Goal: Feedback & Contribution: Leave review/rating

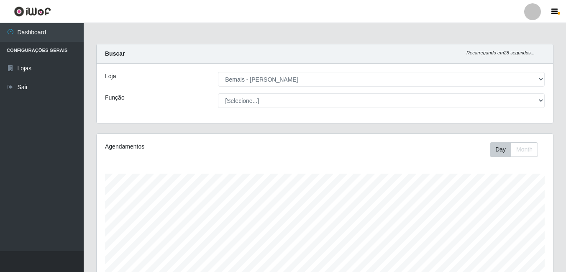
select select "230"
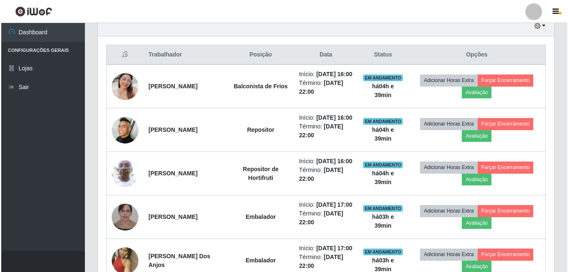
scroll to position [174, 457]
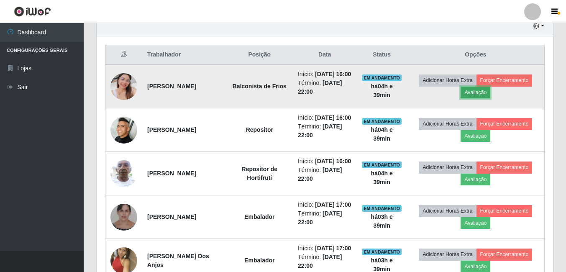
click at [490, 97] on button "Avaliação" at bounding box center [476, 93] width 30 height 12
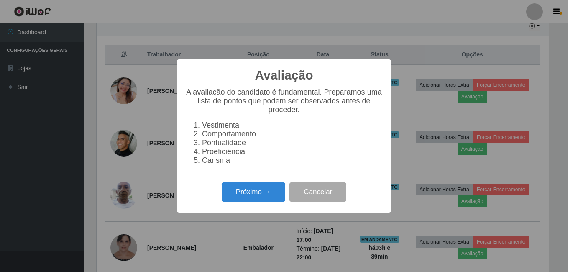
scroll to position [174, 452]
click at [253, 184] on div "Avaliação × A avaliação do candidato é fundamental. Preparamos uma lista de pon…" at bounding box center [284, 135] width 214 height 153
click at [249, 198] on button "Próximo →" at bounding box center [254, 192] width 64 height 20
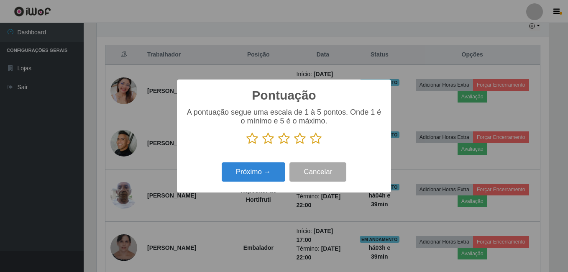
scroll to position [418296, 418017]
click at [316, 144] on icon at bounding box center [316, 138] width 12 height 13
click at [310, 145] on input "radio" at bounding box center [310, 145] width 0 height 0
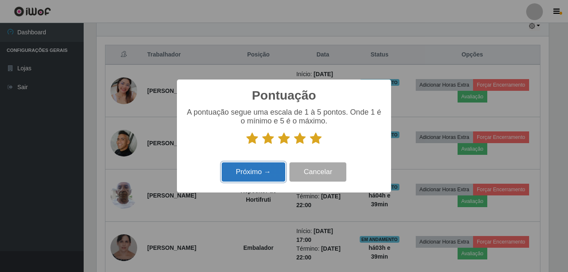
click at [273, 175] on button "Próximo →" at bounding box center [254, 172] width 64 height 20
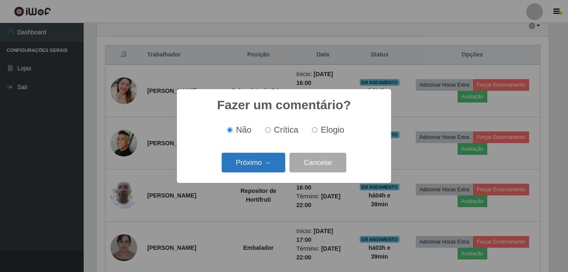
click at [274, 164] on button "Próximo →" at bounding box center [254, 163] width 64 height 20
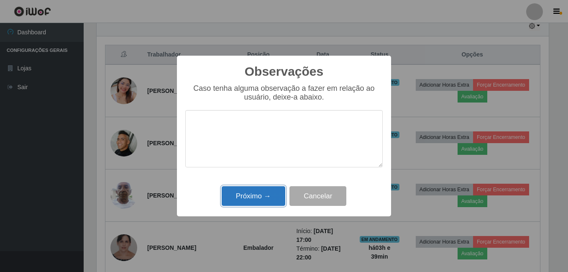
click at [267, 195] on button "Próximo →" at bounding box center [254, 196] width 64 height 20
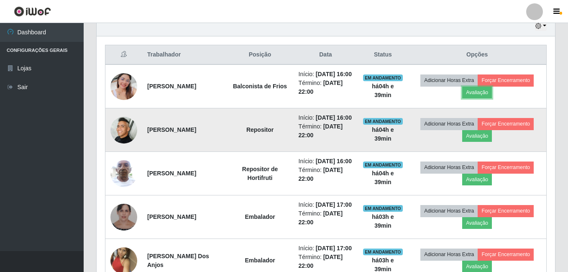
scroll to position [174, 457]
click at [480, 142] on button "Avaliação" at bounding box center [476, 136] width 30 height 12
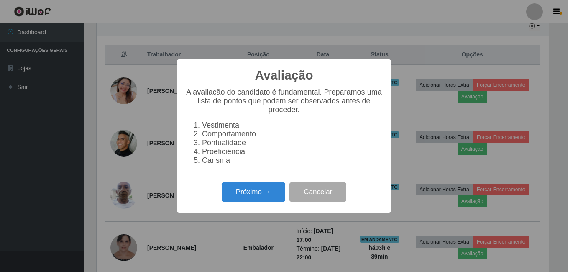
scroll to position [174, 452]
click at [289, 196] on div "Próximo → Cancelar" at bounding box center [284, 192] width 198 height 24
click at [269, 196] on button "Próximo →" at bounding box center [254, 192] width 64 height 20
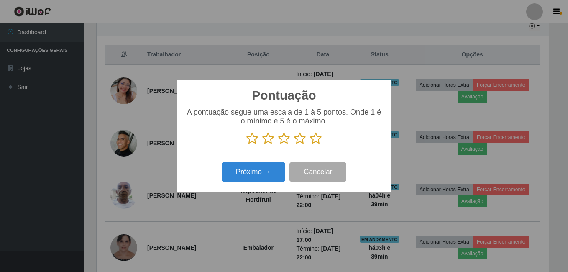
scroll to position [418296, 418017]
click at [312, 140] on icon at bounding box center [316, 138] width 12 height 13
click at [310, 145] on input "radio" at bounding box center [310, 145] width 0 height 0
click at [255, 185] on div "Pontuação × A pontuação segue uma escala de 1 à 5 pontos. Onde 1 é o mínimo e 5…" at bounding box center [284, 136] width 214 height 113
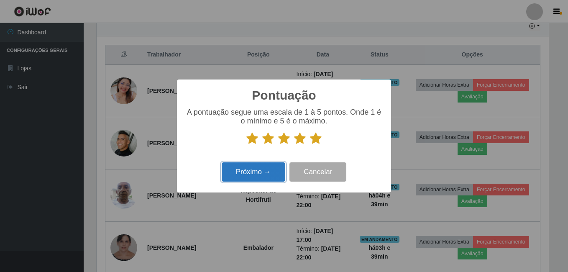
click at [252, 173] on button "Próximo →" at bounding box center [254, 172] width 64 height 20
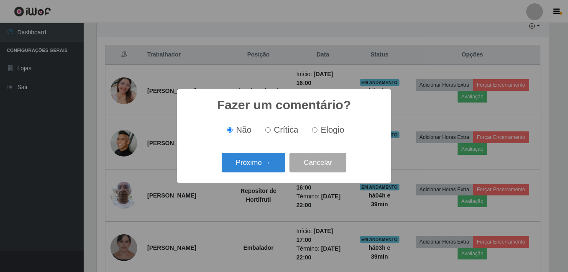
click at [240, 159] on button "Próximo →" at bounding box center [254, 163] width 64 height 20
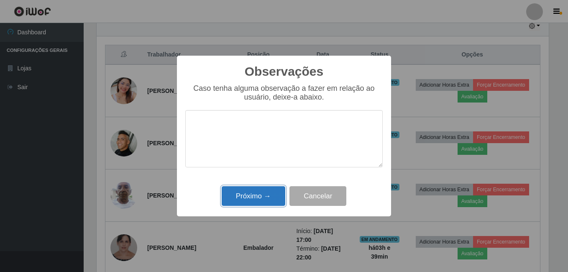
click at [239, 198] on button "Próximo →" at bounding box center [254, 196] width 64 height 20
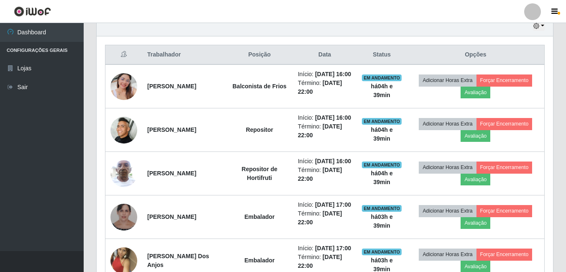
scroll to position [174, 457]
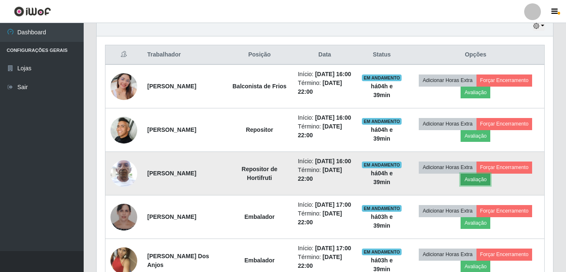
click at [485, 185] on button "Avaliação" at bounding box center [476, 180] width 30 height 12
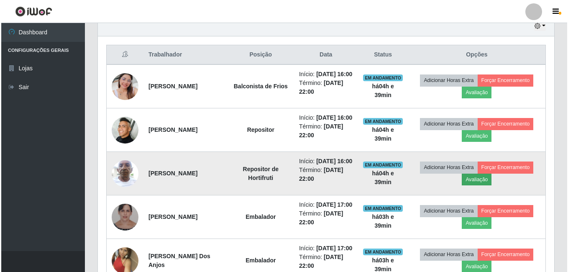
scroll to position [174, 452]
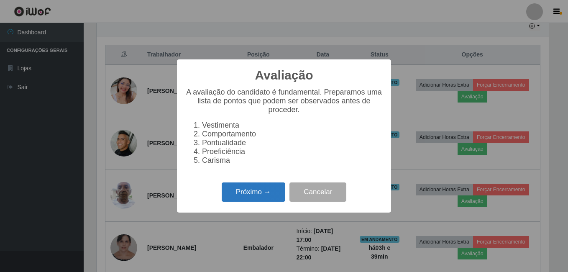
click at [279, 187] on button "Próximo →" at bounding box center [254, 192] width 64 height 20
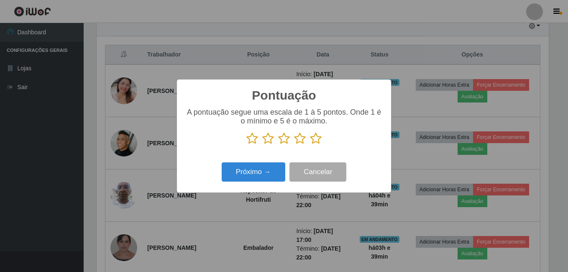
scroll to position [418296, 418017]
click at [317, 138] on icon at bounding box center [316, 138] width 12 height 13
click at [310, 145] on input "radio" at bounding box center [310, 145] width 0 height 0
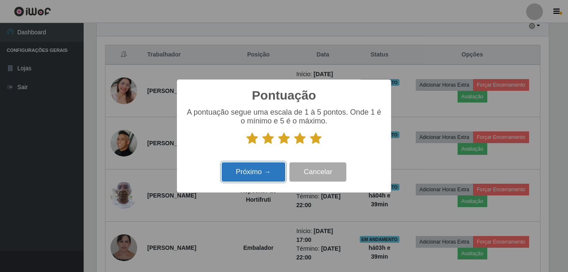
click at [265, 169] on button "Próximo →" at bounding box center [254, 172] width 64 height 20
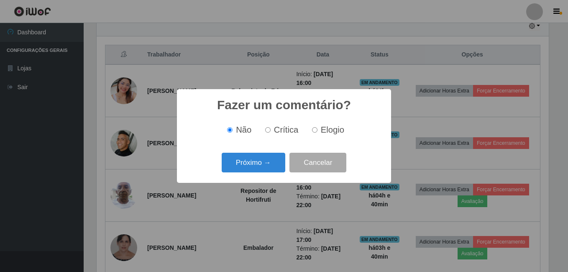
click at [246, 156] on button "Próximo →" at bounding box center [254, 163] width 64 height 20
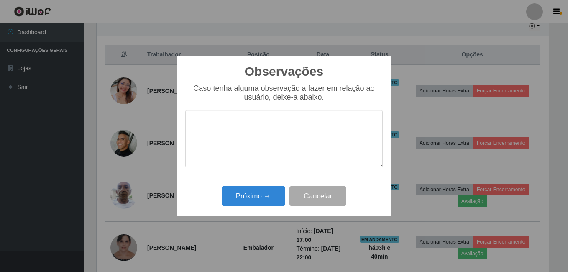
click at [257, 215] on div "Observações × Caso tenha alguma observação a fazer em relação ao usuário, deixe…" at bounding box center [284, 136] width 214 height 161
click at [255, 202] on button "Próximo →" at bounding box center [254, 196] width 64 height 20
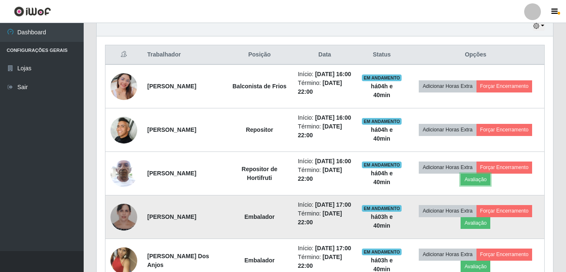
scroll to position [174, 457]
click at [477, 229] on button "Avaliação" at bounding box center [476, 223] width 30 height 12
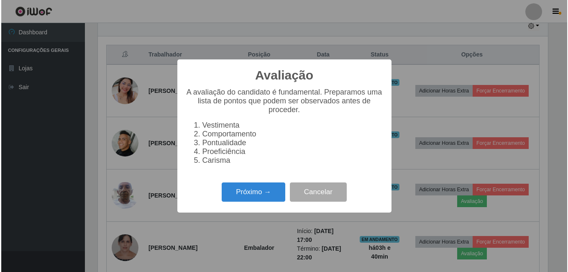
scroll to position [174, 452]
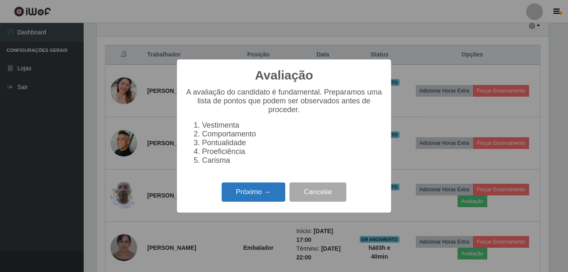
click at [268, 192] on button "Próximo →" at bounding box center [254, 192] width 64 height 20
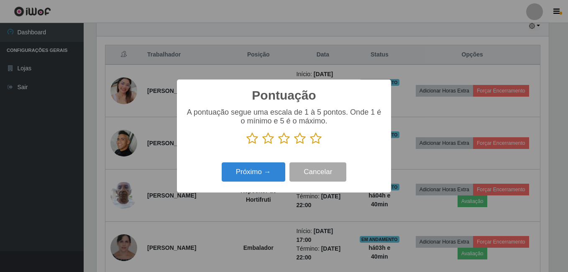
click at [315, 141] on icon at bounding box center [316, 138] width 12 height 13
click at [310, 145] on input "radio" at bounding box center [310, 145] width 0 height 0
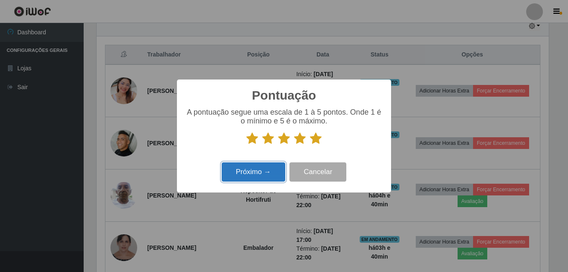
click at [263, 168] on button "Próximo →" at bounding box center [254, 172] width 64 height 20
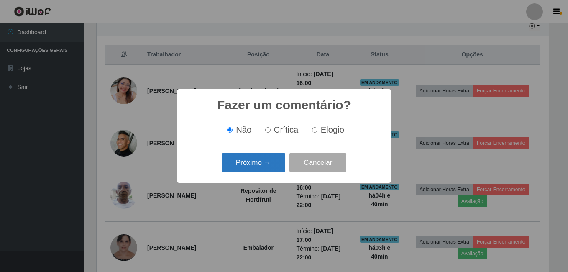
click at [266, 159] on button "Próximo →" at bounding box center [254, 163] width 64 height 20
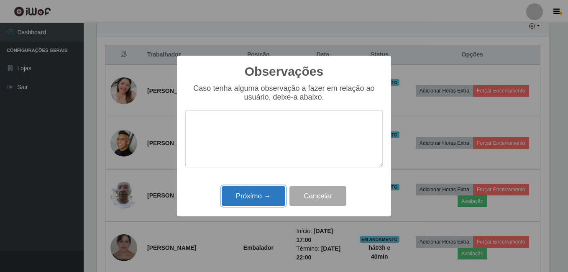
click at [257, 193] on button "Próximo →" at bounding box center [254, 196] width 64 height 20
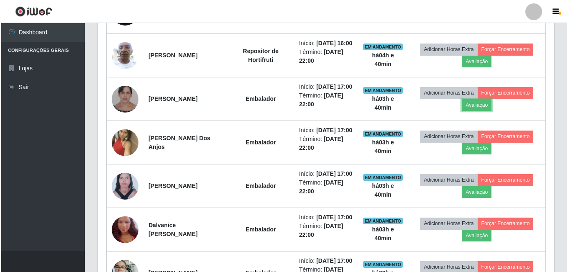
scroll to position [470, 0]
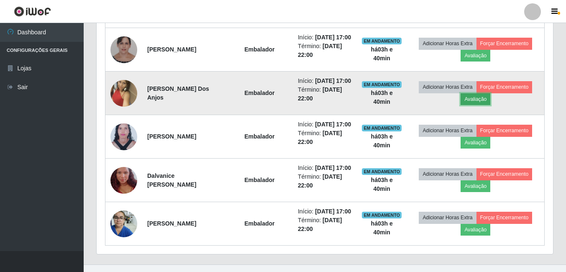
click at [478, 105] on button "Avaliação" at bounding box center [476, 99] width 30 height 12
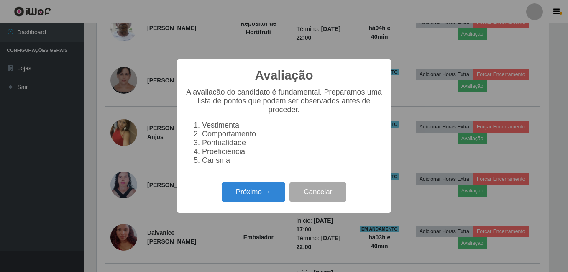
scroll to position [174, 452]
click at [253, 201] on button "Próximo →" at bounding box center [254, 192] width 64 height 20
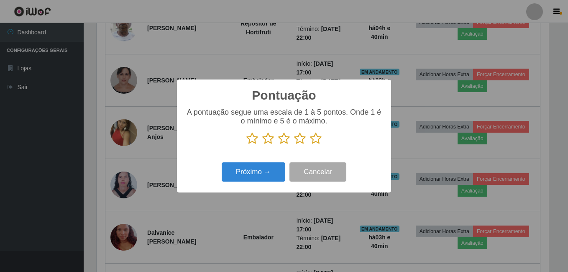
click at [321, 136] on icon at bounding box center [316, 138] width 12 height 13
click at [310, 145] on input "radio" at bounding box center [310, 145] width 0 height 0
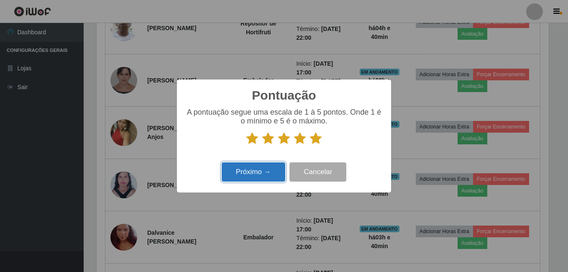
click at [264, 174] on button "Próximo →" at bounding box center [254, 172] width 64 height 20
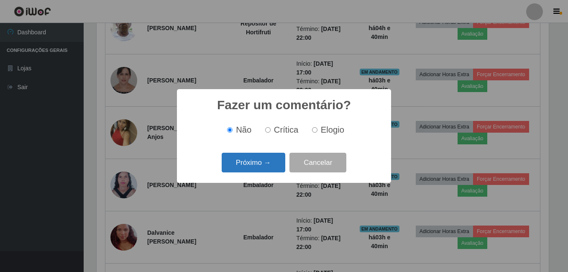
click at [264, 168] on button "Próximo →" at bounding box center [254, 163] width 64 height 20
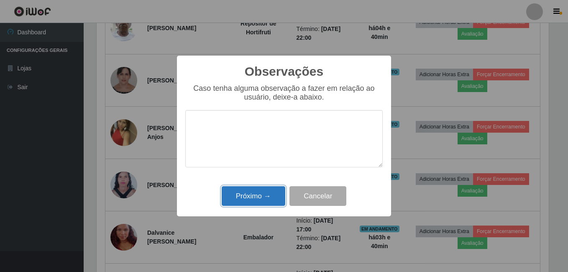
click at [257, 196] on button "Próximo →" at bounding box center [254, 196] width 64 height 20
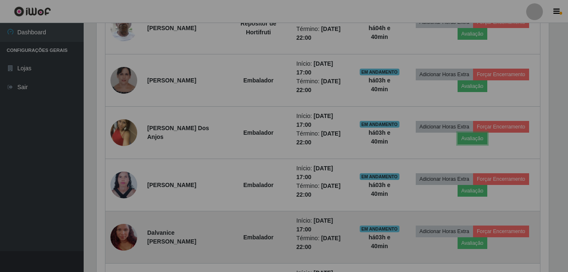
scroll to position [174, 457]
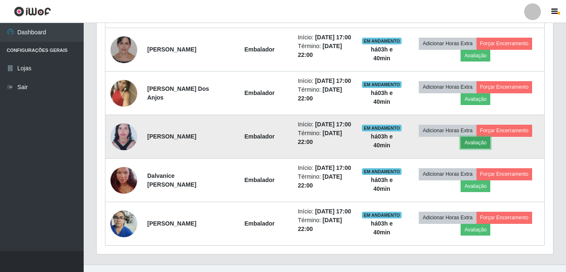
click at [475, 149] on button "Avaliação" at bounding box center [476, 143] width 30 height 12
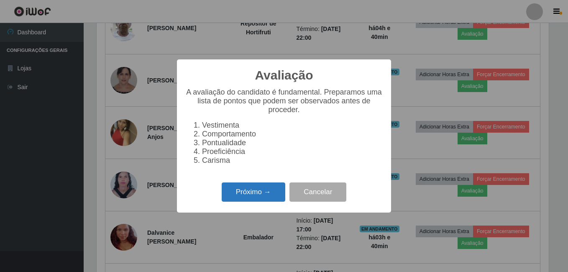
click at [228, 201] on button "Próximo →" at bounding box center [254, 192] width 64 height 20
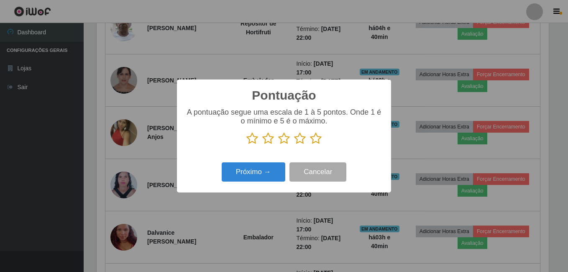
click at [315, 138] on icon at bounding box center [316, 138] width 12 height 13
click at [310, 145] on input "radio" at bounding box center [310, 145] width 0 height 0
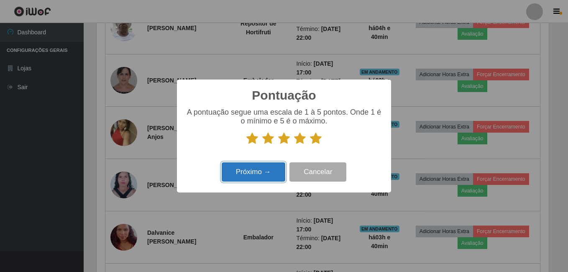
click at [258, 170] on button "Próximo →" at bounding box center [254, 172] width 64 height 20
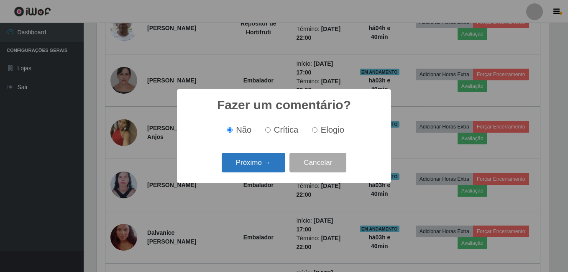
click at [248, 158] on button "Próximo →" at bounding box center [254, 163] width 64 height 20
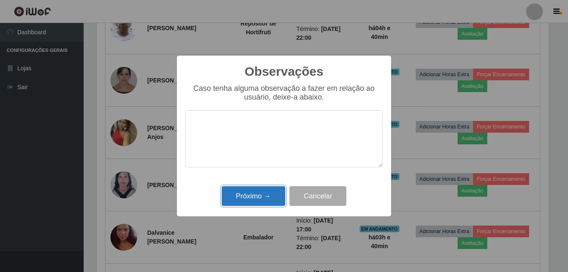
click at [243, 201] on button "Próximo →" at bounding box center [254, 196] width 64 height 20
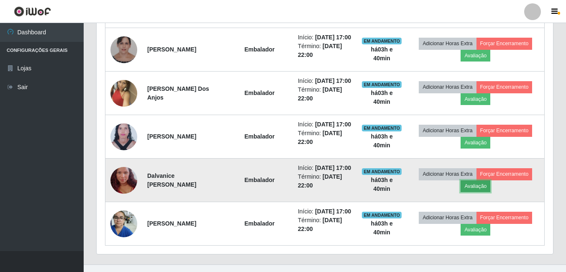
click at [490, 192] on button "Avaliação" at bounding box center [476, 186] width 30 height 12
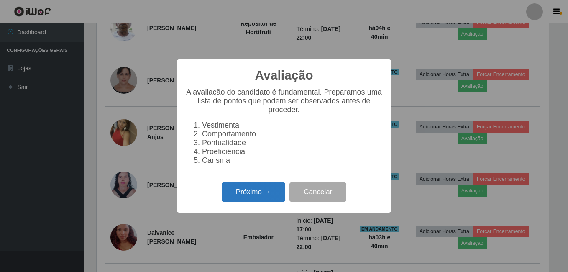
click at [277, 198] on button "Próximo →" at bounding box center [254, 192] width 64 height 20
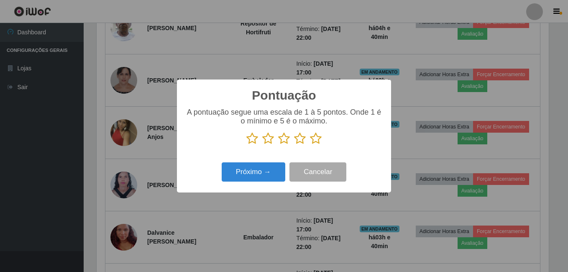
click at [312, 137] on icon at bounding box center [316, 138] width 12 height 13
click at [310, 145] on input "radio" at bounding box center [310, 145] width 0 height 0
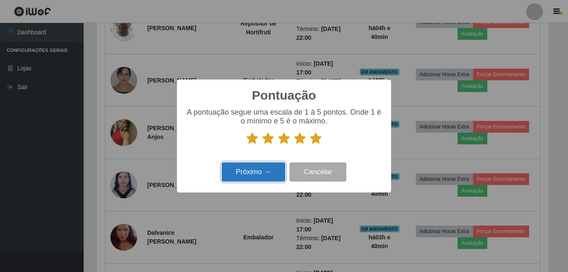
click at [254, 169] on button "Próximo →" at bounding box center [254, 172] width 64 height 20
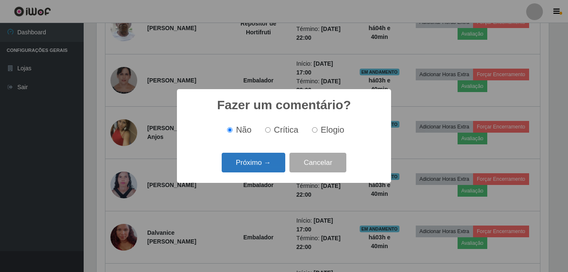
click at [256, 163] on button "Próximo →" at bounding box center [254, 163] width 64 height 20
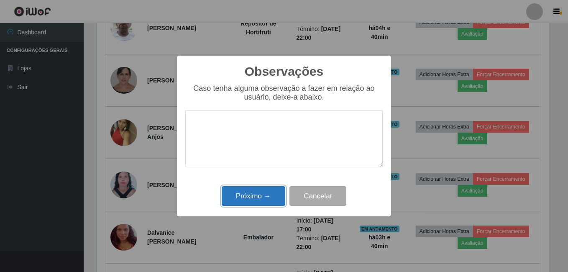
click at [254, 193] on button "Próximo →" at bounding box center [254, 196] width 64 height 20
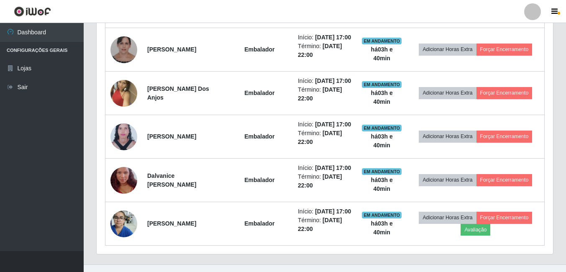
click at [553, 168] on div "Hoje 1 dia 3 dias 1 Semana Não encerrados Trabalhador Posição Data Status Opçõe…" at bounding box center [324, 52] width 457 height 406
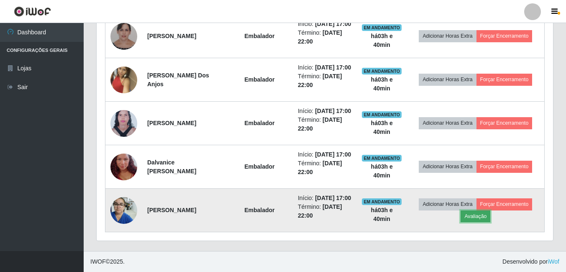
click at [482, 213] on button "Avaliação" at bounding box center [476, 216] width 30 height 12
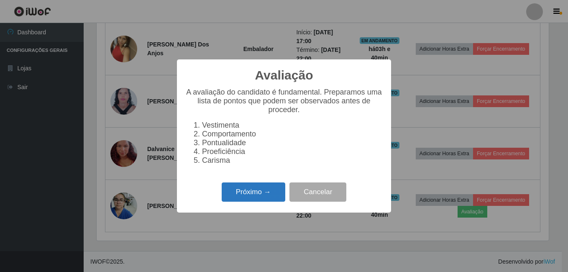
click at [256, 196] on button "Próximo →" at bounding box center [254, 192] width 64 height 20
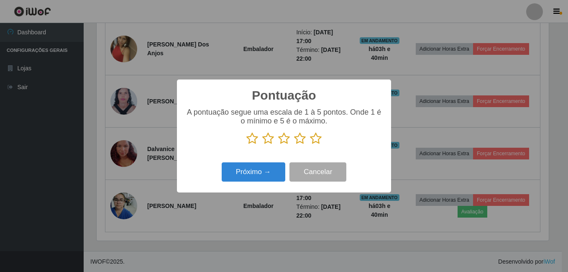
click at [315, 144] on icon at bounding box center [316, 138] width 12 height 13
click at [310, 145] on input "radio" at bounding box center [310, 145] width 0 height 0
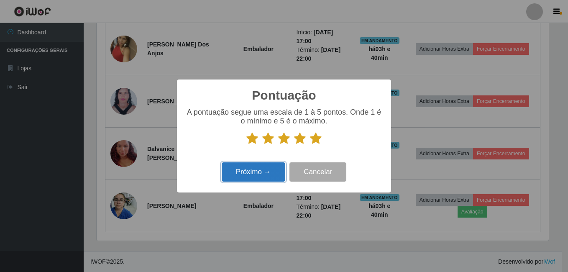
click at [271, 170] on button "Próximo →" at bounding box center [254, 172] width 64 height 20
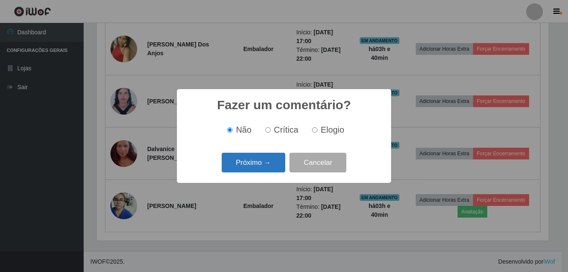
click at [269, 164] on button "Próximo →" at bounding box center [254, 163] width 64 height 20
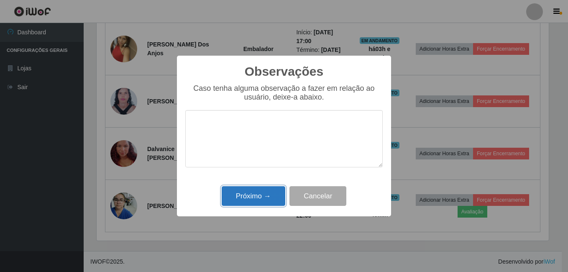
click at [260, 199] on button "Próximo →" at bounding box center [254, 196] width 64 height 20
